Goal: Register for event/course

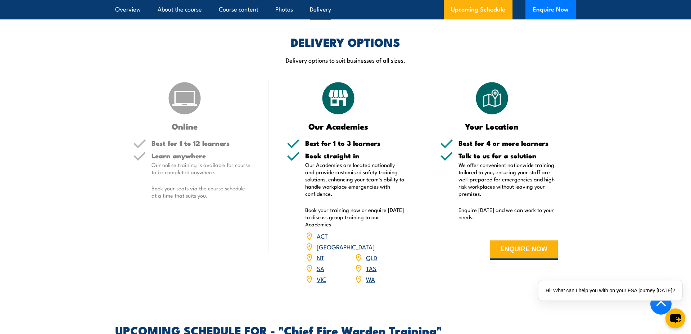
scroll to position [972, 0]
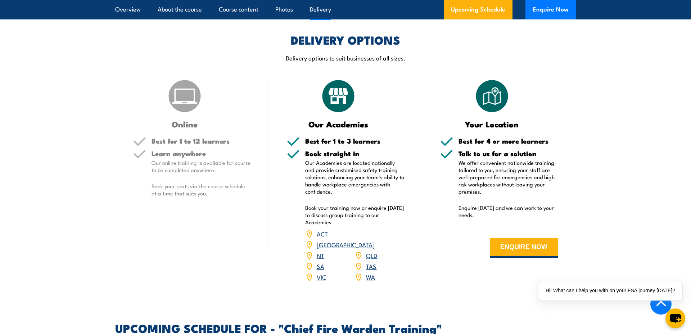
click at [375, 251] on link "QLD" at bounding box center [371, 255] width 11 height 9
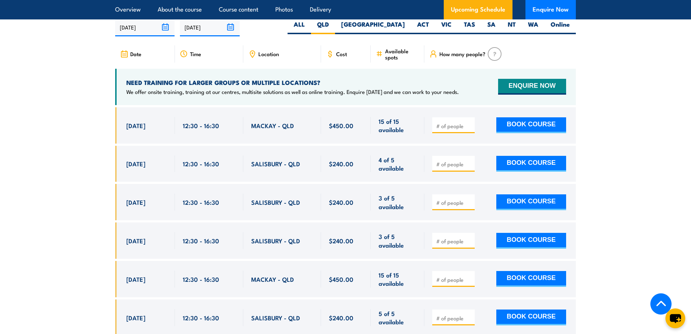
scroll to position [1298, 0]
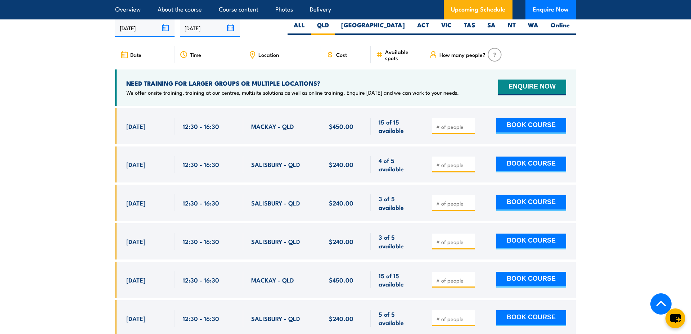
click at [470, 120] on div at bounding box center [453, 126] width 42 height 16
click at [470, 123] on input "1" at bounding box center [454, 126] width 36 height 7
click at [470, 123] on input "2" at bounding box center [454, 126] width 36 height 7
type input "3"
click at [470, 123] on input "3" at bounding box center [454, 126] width 36 height 7
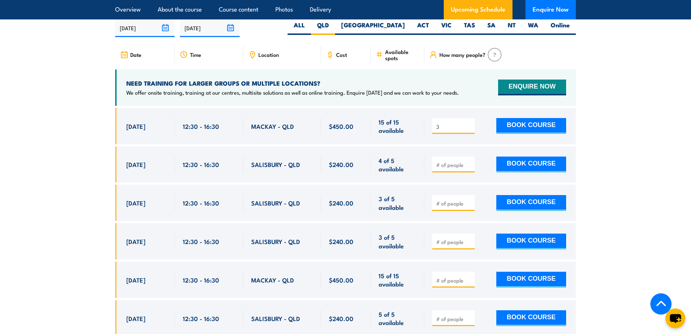
click at [481, 118] on div "3 BOOK COURSE" at bounding box center [499, 126] width 134 height 17
click at [291, 160] on span "SALISBURY - QLD" at bounding box center [275, 164] width 49 height 8
click at [275, 160] on span "SALISBURY - QLD" at bounding box center [275, 164] width 49 height 8
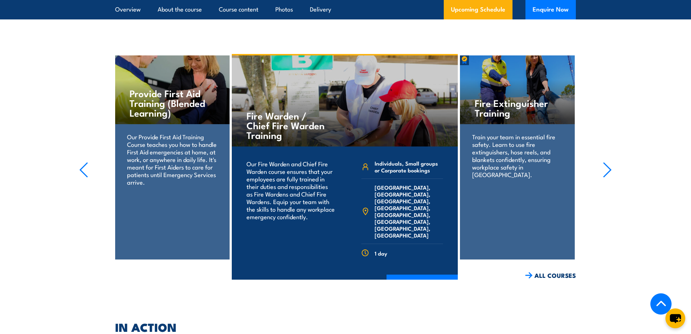
scroll to position [1749, 0]
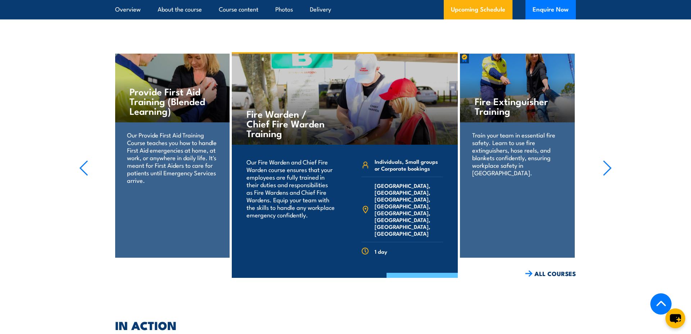
click at [418, 273] on link "COURSE DETAILS" at bounding box center [422, 282] width 71 height 19
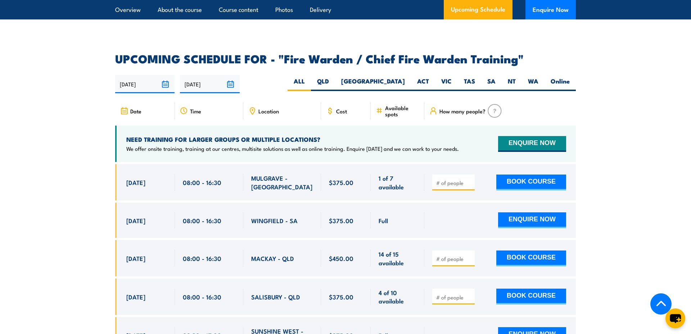
scroll to position [1224, 0]
click at [335, 80] on label "QLD" at bounding box center [323, 84] width 24 height 14
click at [334, 80] on input "QLD" at bounding box center [331, 79] width 5 height 5
radio input "true"
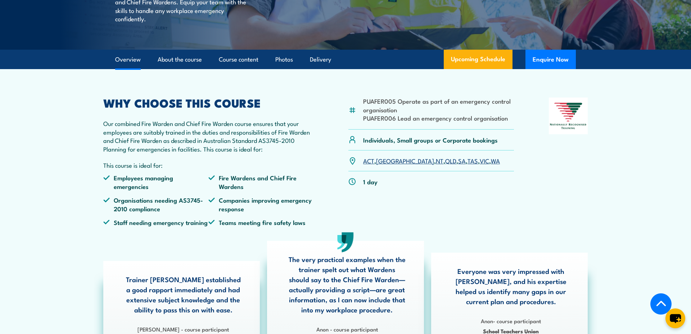
scroll to position [2, 0]
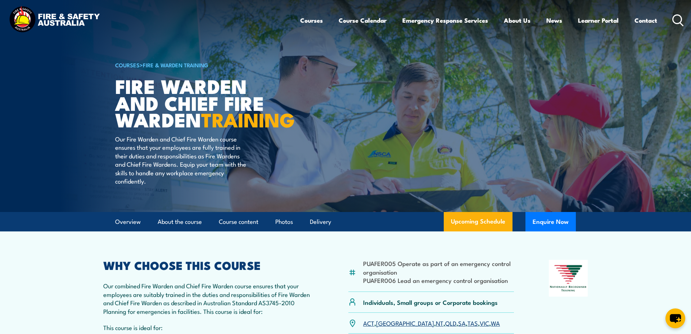
click at [570, 80] on article "COURSES > Fire & Warden Training Fire Warden and Chief Fire Warden TRAINING Our…" at bounding box center [345, 105] width 461 height 214
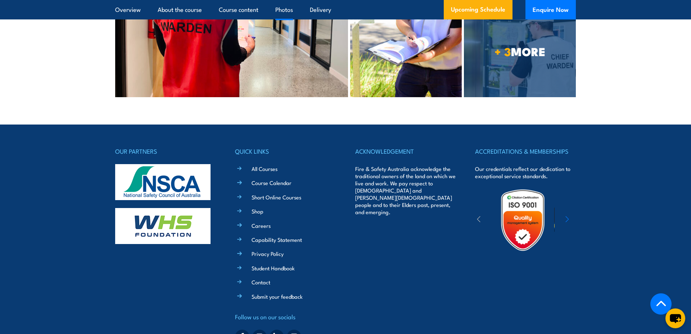
scroll to position [2223, 0]
